Goal: Information Seeking & Learning: Learn about a topic

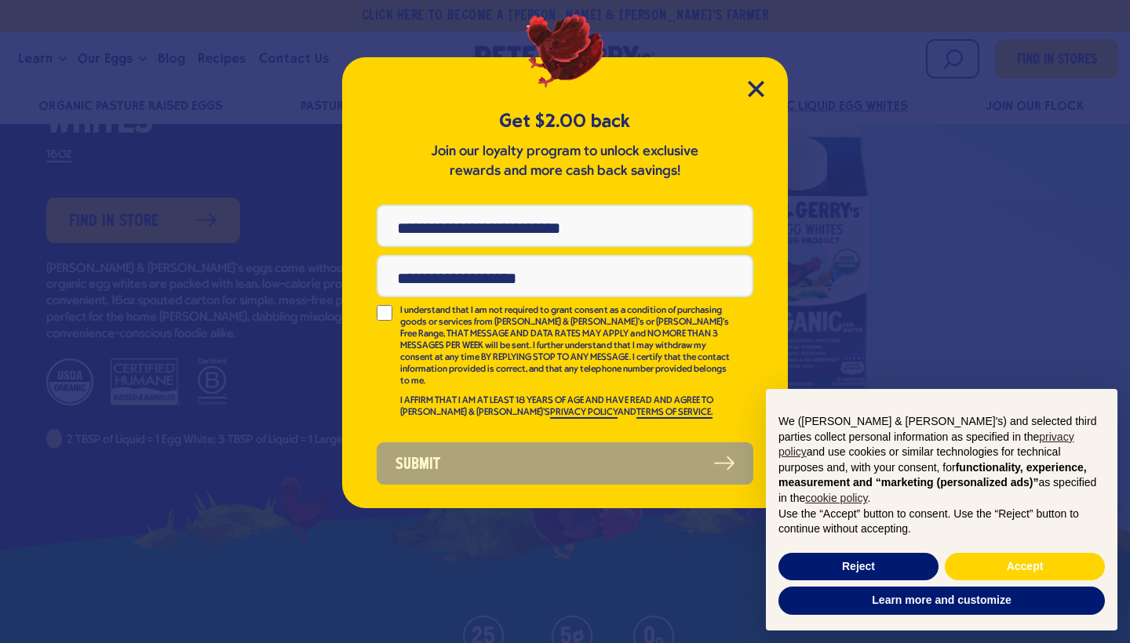
click at [753, 100] on div "Get $2.00 back Join our loyalty program to unlock exclusive rewards and more ca…" at bounding box center [565, 282] width 446 height 451
click at [761, 91] on icon "Close Modal" at bounding box center [756, 89] width 16 height 16
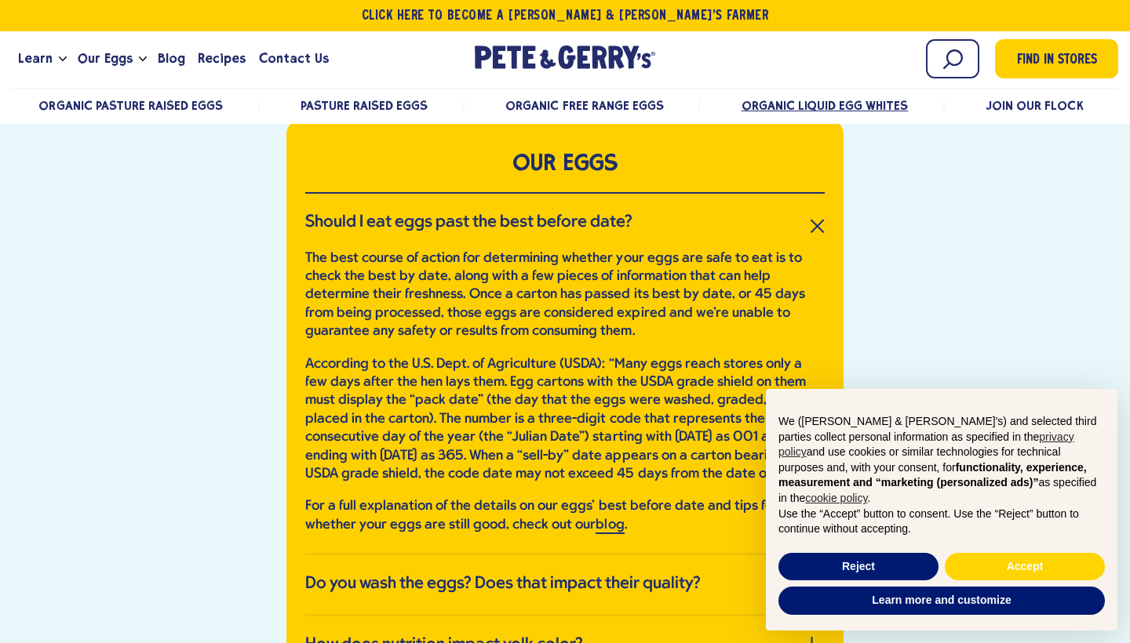
scroll to position [3419, 0]
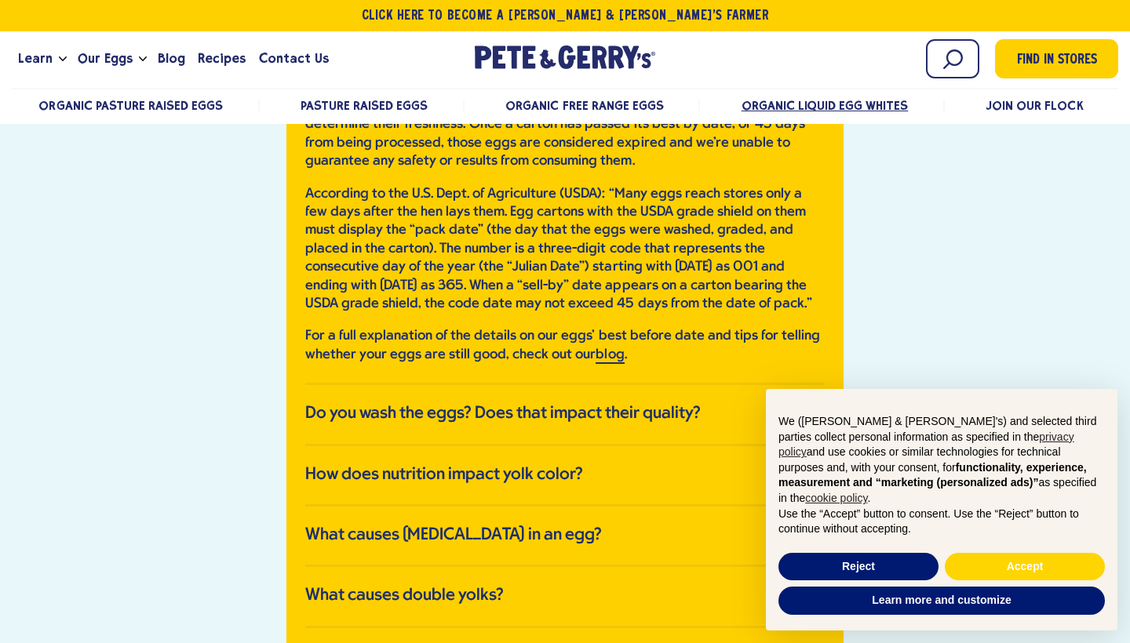
click at [669, 430] on li "Do you wash the eggs? Does that impact their quality? Due to FDA regulations an…" at bounding box center [564, 415] width 519 height 60
click at [670, 471] on link "How does nutrition impact yolk color?" at bounding box center [564, 475] width 519 height 20
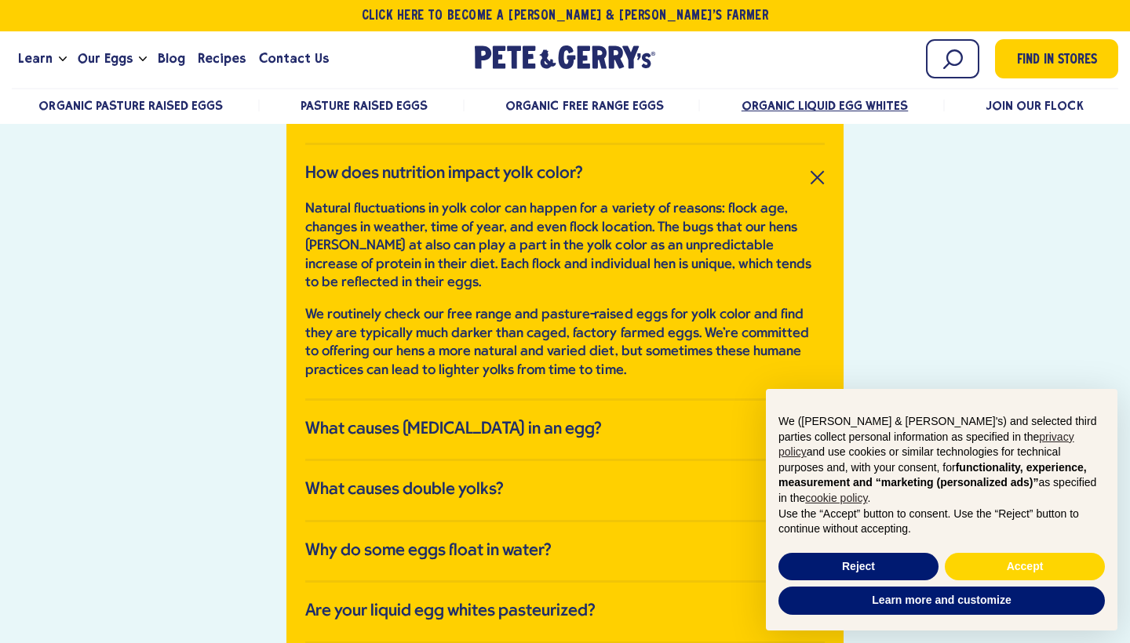
click at [652, 431] on li "What causes blood spots in an egg? Blood spots are caused by the rupture of a b…" at bounding box center [564, 431] width 519 height 60
click at [650, 420] on link "What causes [MEDICAL_DATA] in an egg?" at bounding box center [564, 430] width 519 height 20
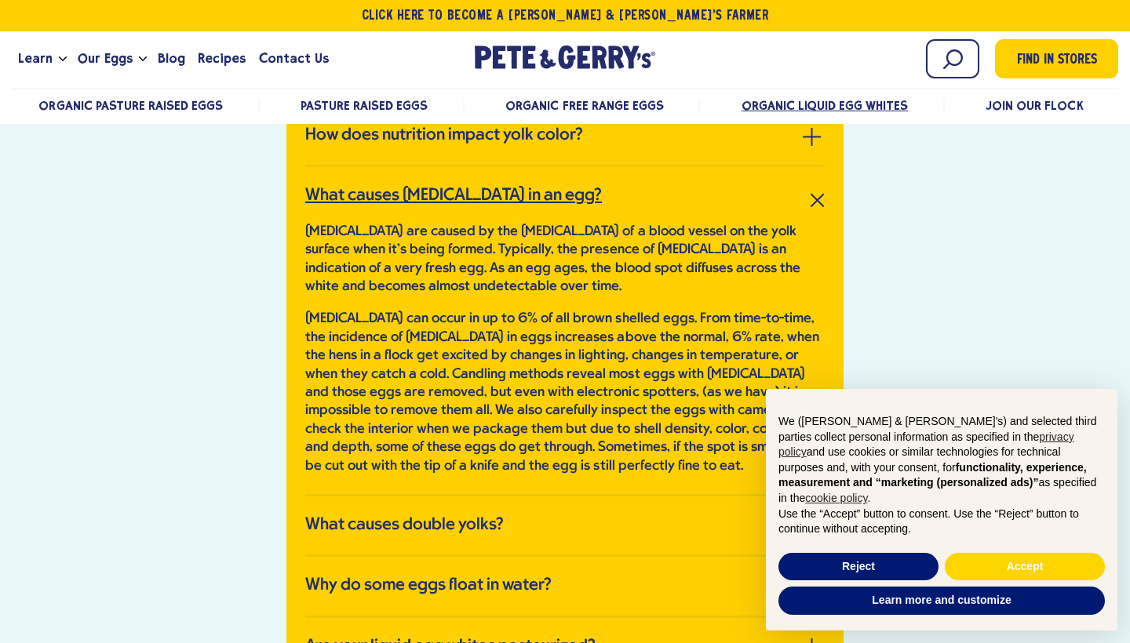
scroll to position [3464, 0]
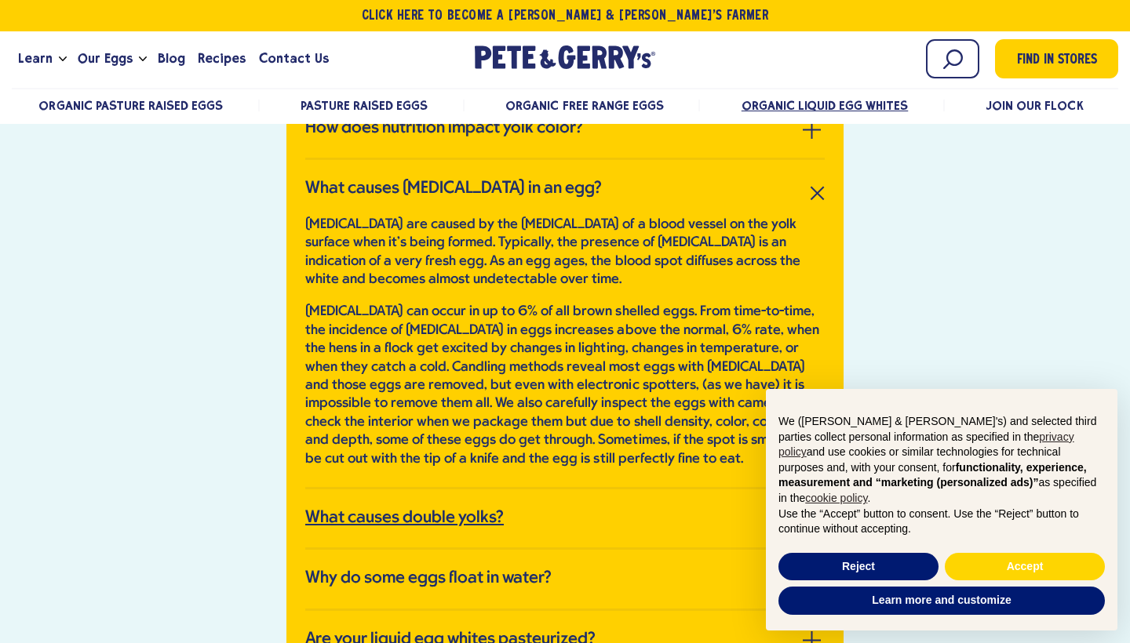
click at [629, 508] on link "What causes double yolks?" at bounding box center [564, 518] width 519 height 20
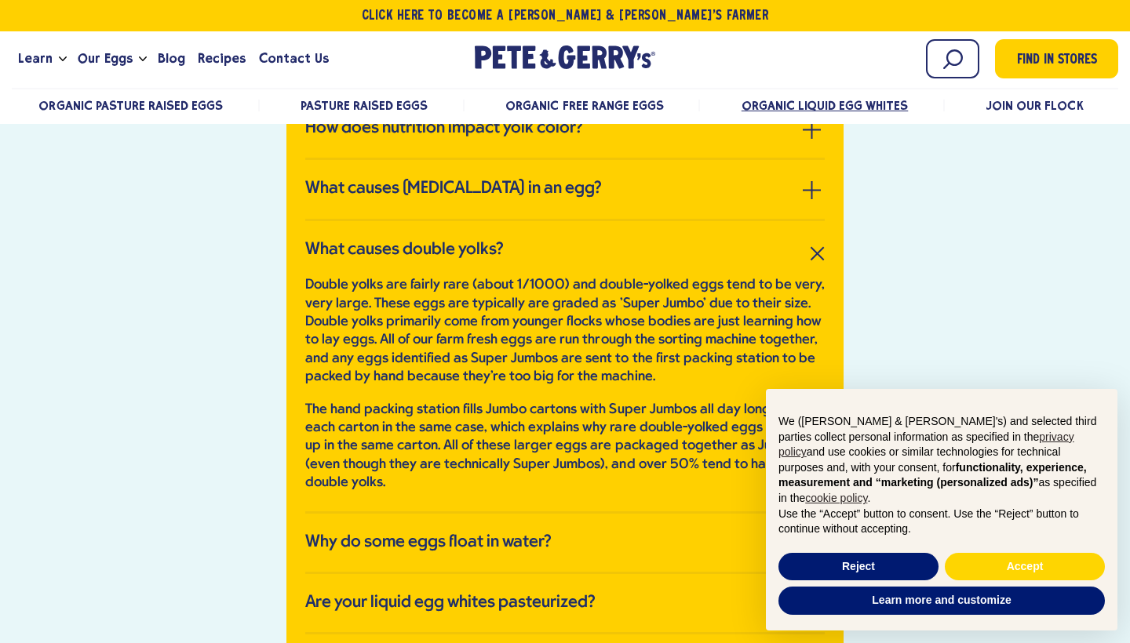
click at [629, 514] on li "Why do some eggs float in water? Any egg that floats in water is likely very ol…" at bounding box center [564, 544] width 519 height 60
click at [635, 533] on link "Why do some eggs float in water?" at bounding box center [564, 543] width 519 height 20
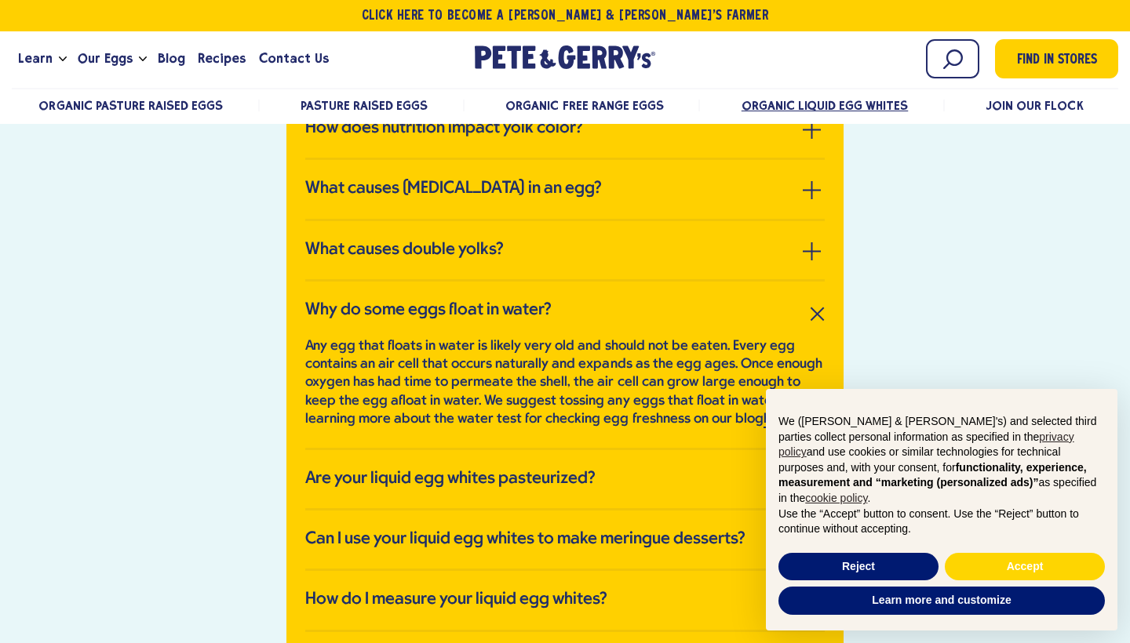
click at [620, 485] on li "Are your liquid egg whites pasteurized? Our 16 ounce containers of liquid egg w…" at bounding box center [564, 480] width 519 height 60
click at [591, 474] on h3 "Are your liquid egg whites pasteurized?" at bounding box center [450, 479] width 290 height 20
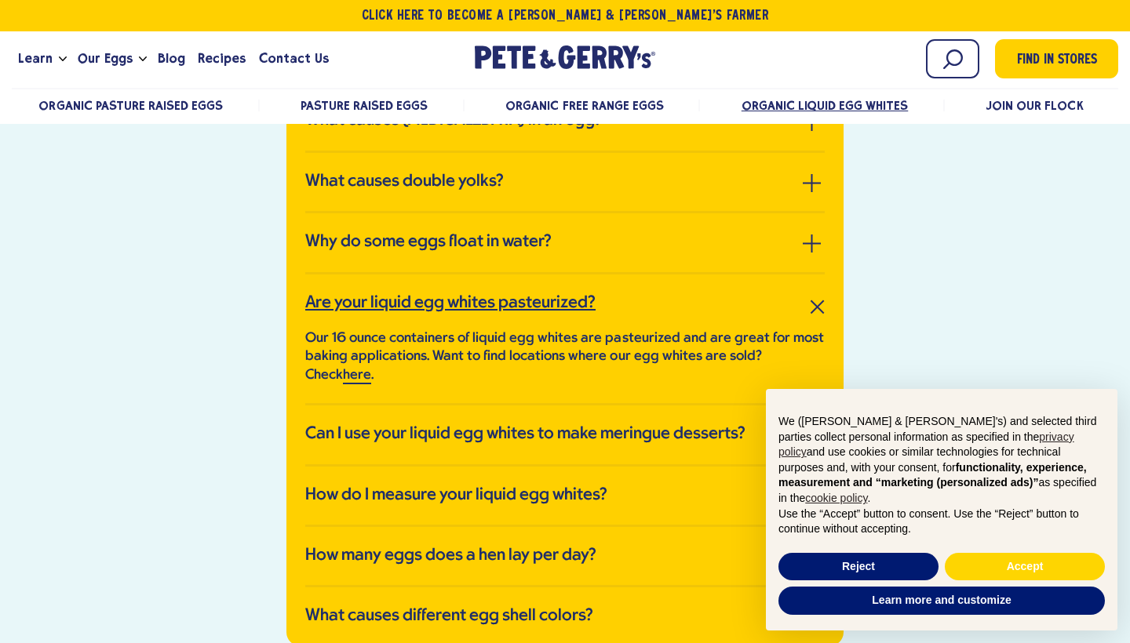
scroll to position [3536, 0]
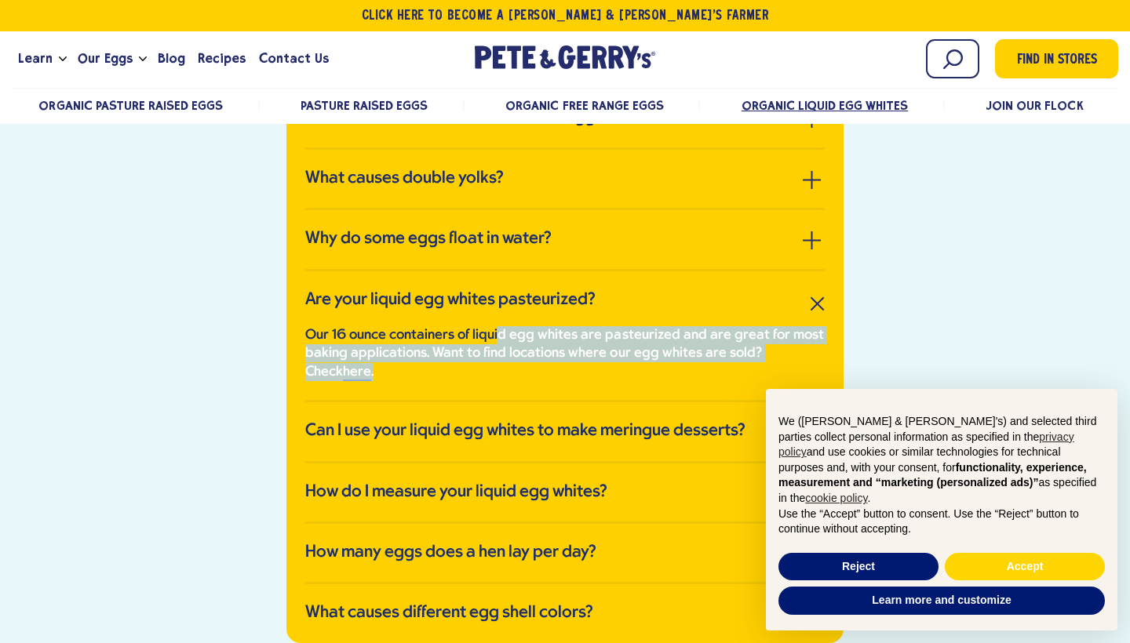
drag, startPoint x: 494, startPoint y: 334, endPoint x: 592, endPoint y: 378, distance: 106.7
click at [592, 379] on li "Are your liquid egg whites pasteurized? Our 16 ounce containers of liquid egg w…" at bounding box center [564, 337] width 519 height 132
click at [592, 378] on li "Are your liquid egg whites pasteurized? Our 16 ounce containers of liquid egg w…" at bounding box center [564, 337] width 519 height 132
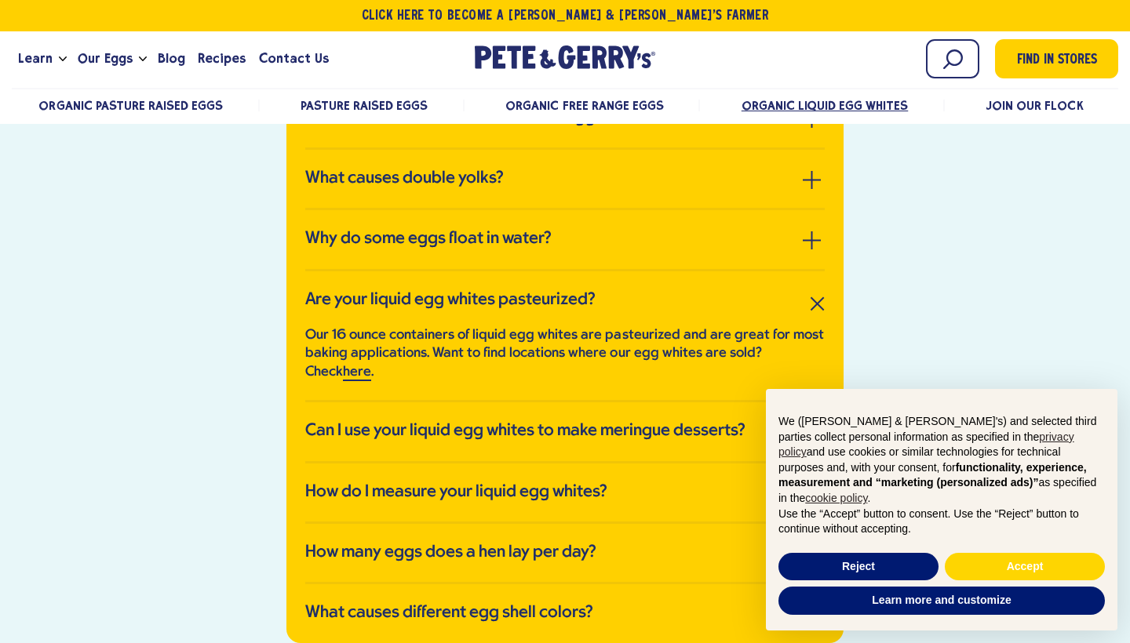
click at [606, 442] on li "Can I use your liquid egg whites to make meringue desserts? Because of the effe…" at bounding box center [564, 432] width 519 height 60
click at [625, 421] on h3 "Can I use your liquid egg whites to make meringue desserts?" at bounding box center [525, 431] width 440 height 20
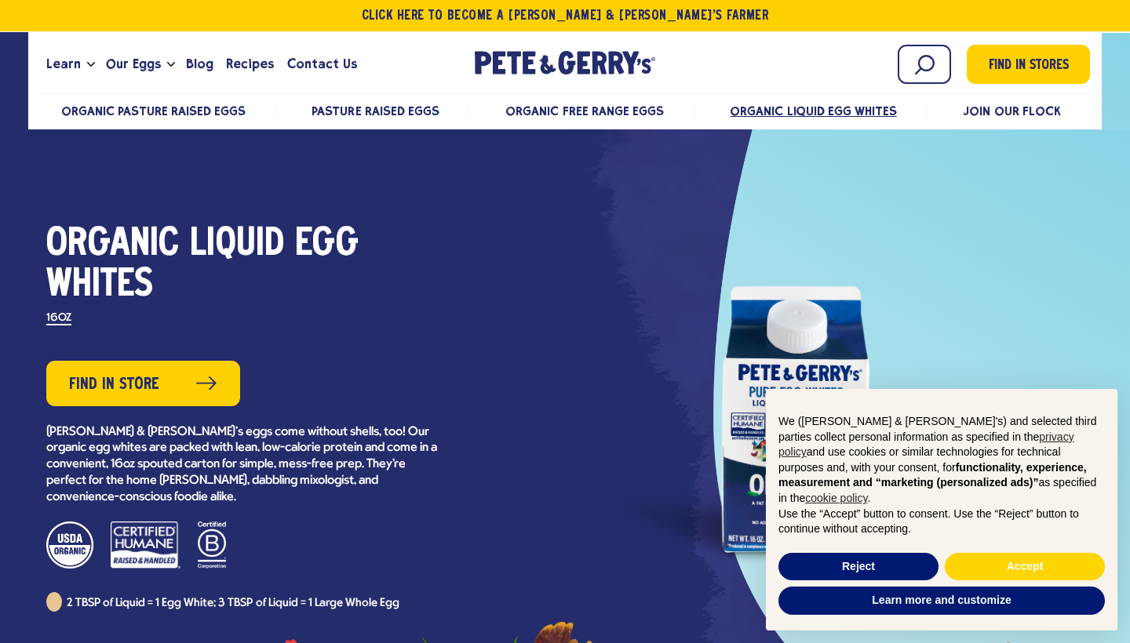
scroll to position [67, 0]
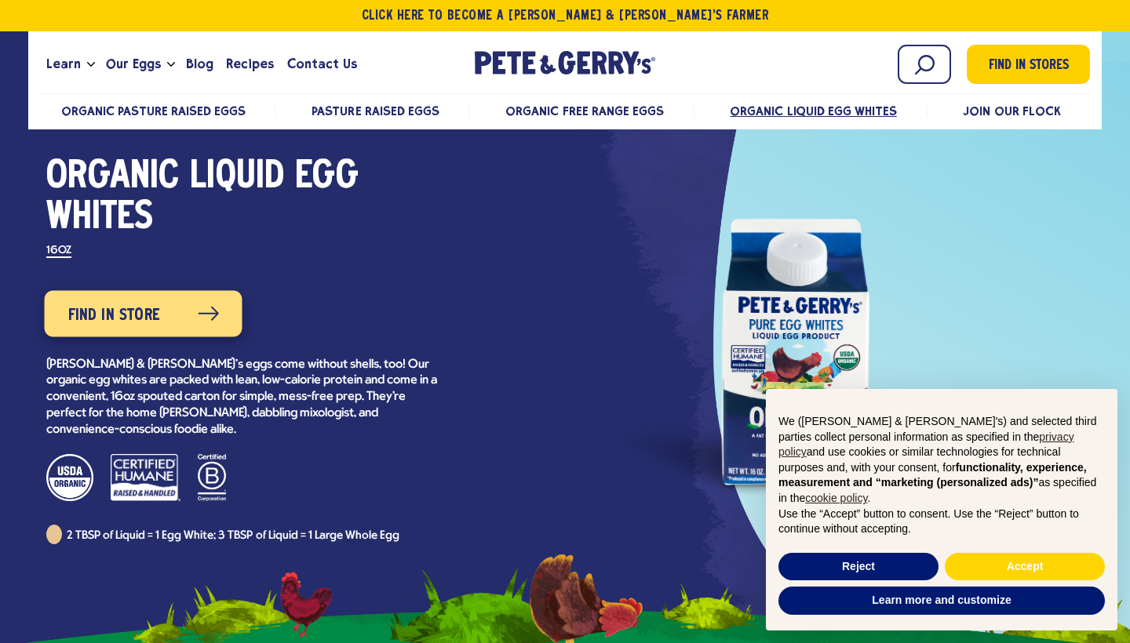
click at [167, 319] on link "Find in Store" at bounding box center [143, 313] width 198 height 46
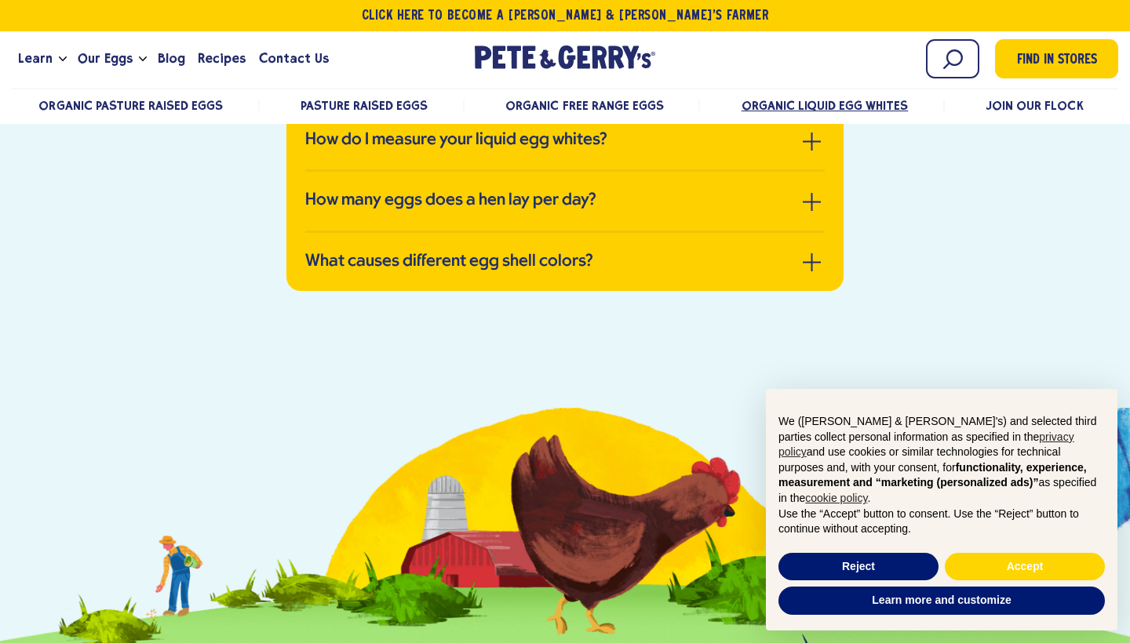
scroll to position [4104, 0]
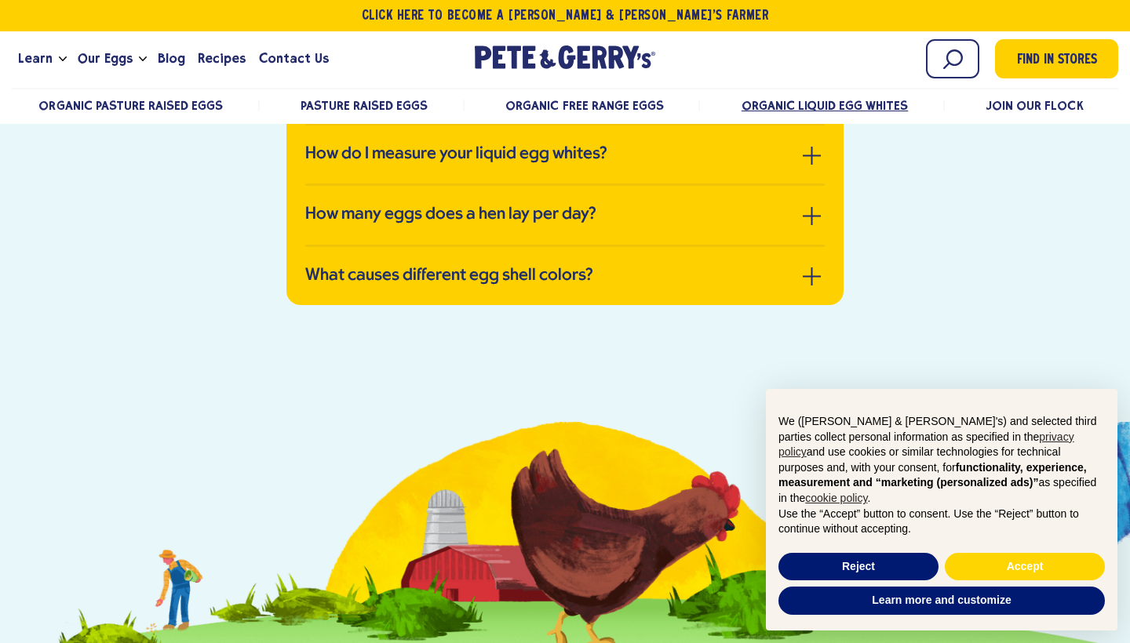
drag, startPoint x: 685, startPoint y: 59, endPoint x: 474, endPoint y: 56, distance: 211.1
click at [474, 56] on div "Learn Our Hens Our Story FAQ Careers Farm With Us Egg Shortage Our Eggs Pasture…" at bounding box center [565, 63] width 1106 height 50
